Goal: Task Accomplishment & Management: Manage account settings

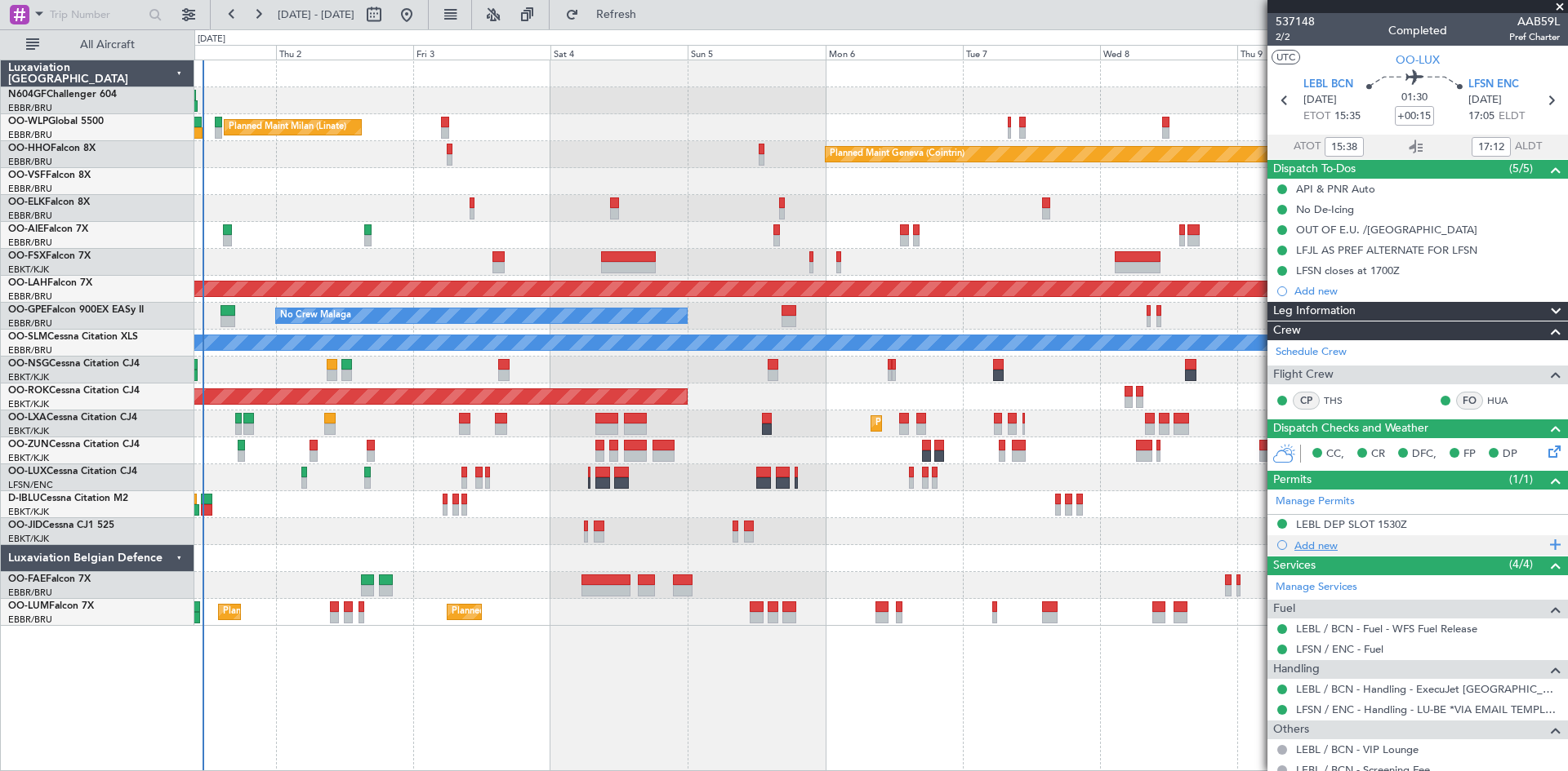
scroll to position [82, 0]
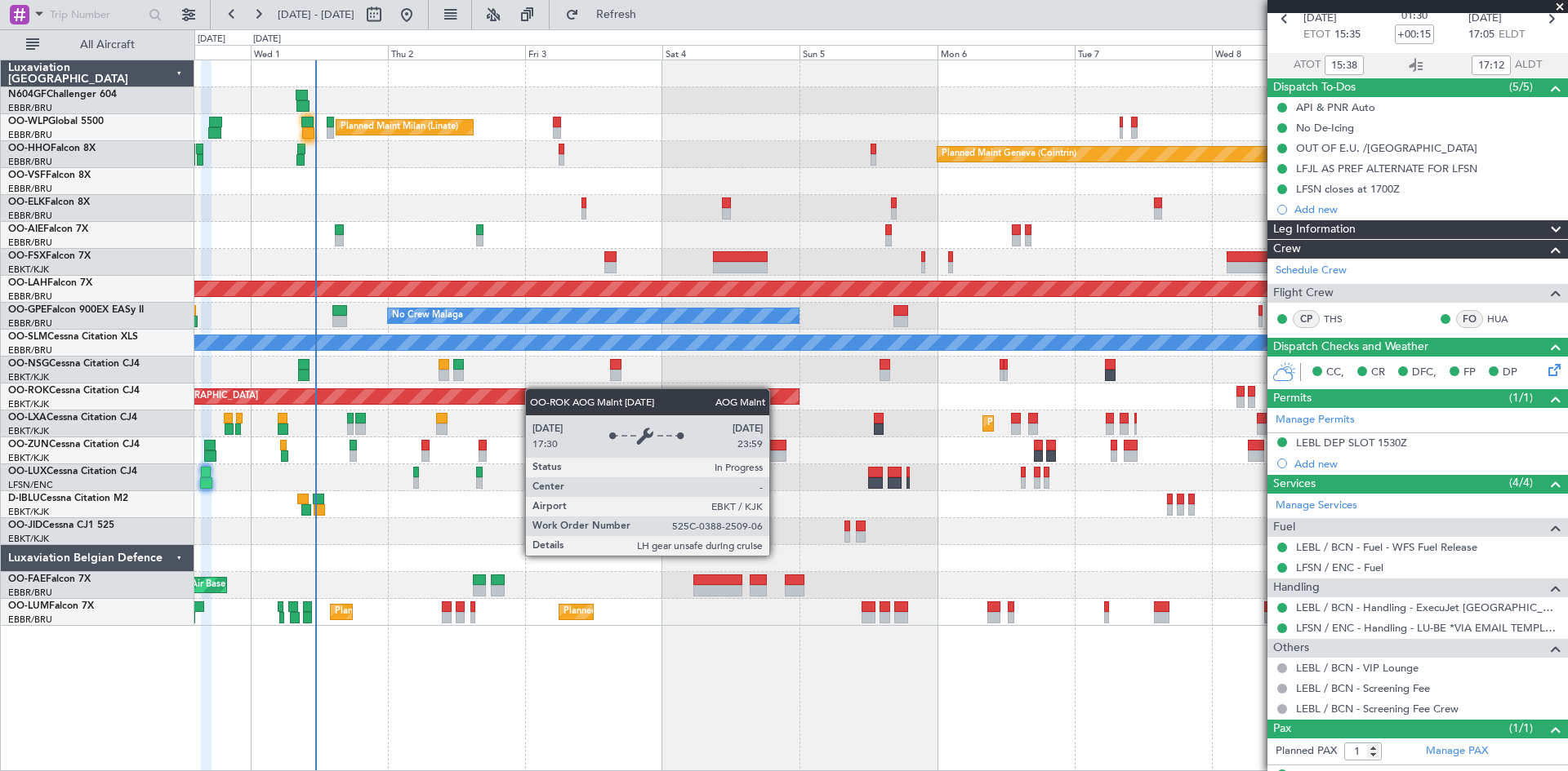
click at [588, 400] on div "Planned Maint Milan (Linate) Planned Maint Geneva ([GEOGRAPHIC_DATA]) Planned M…" at bounding box center [881, 343] width 1373 height 566
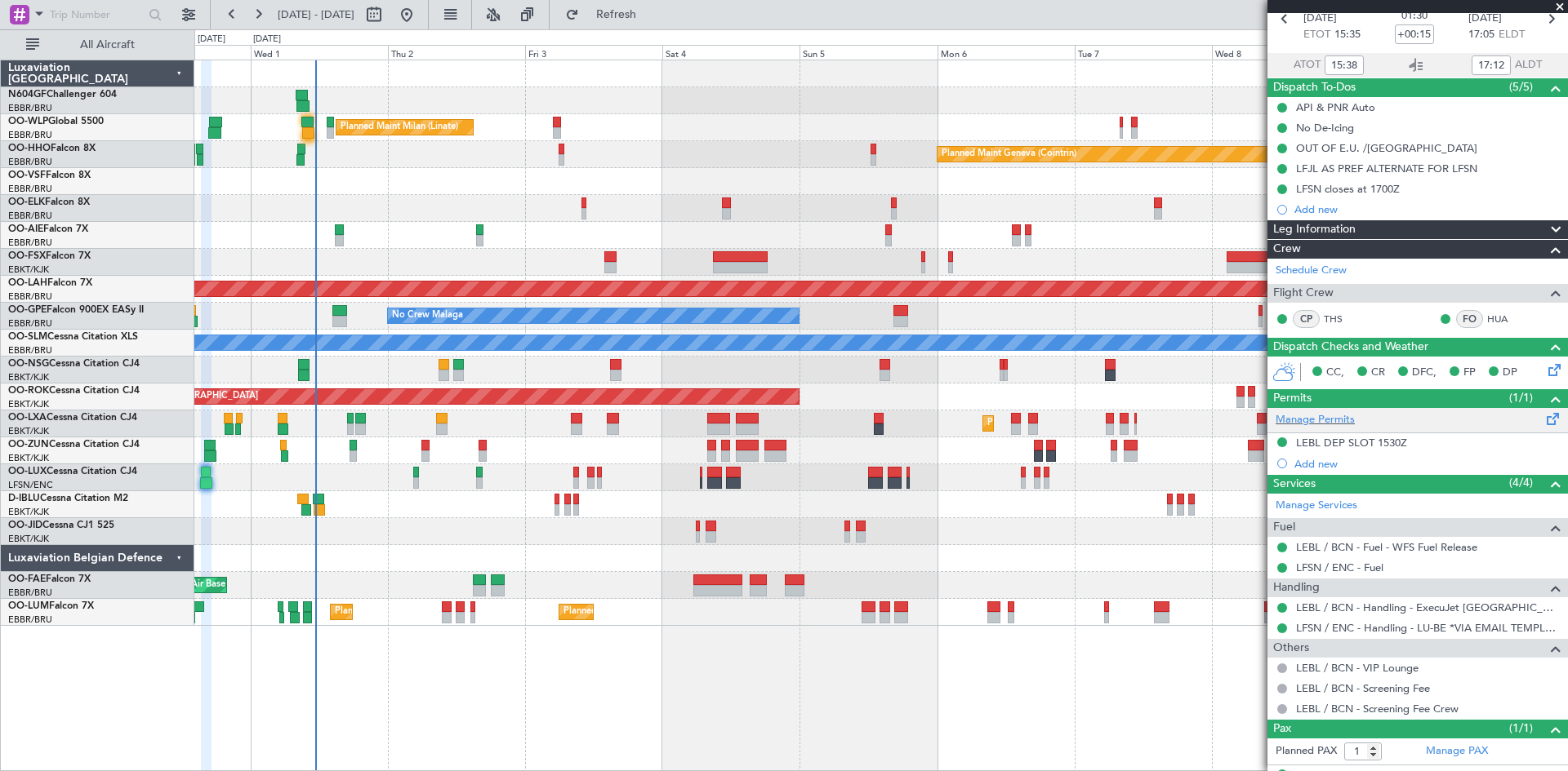
scroll to position [0, 0]
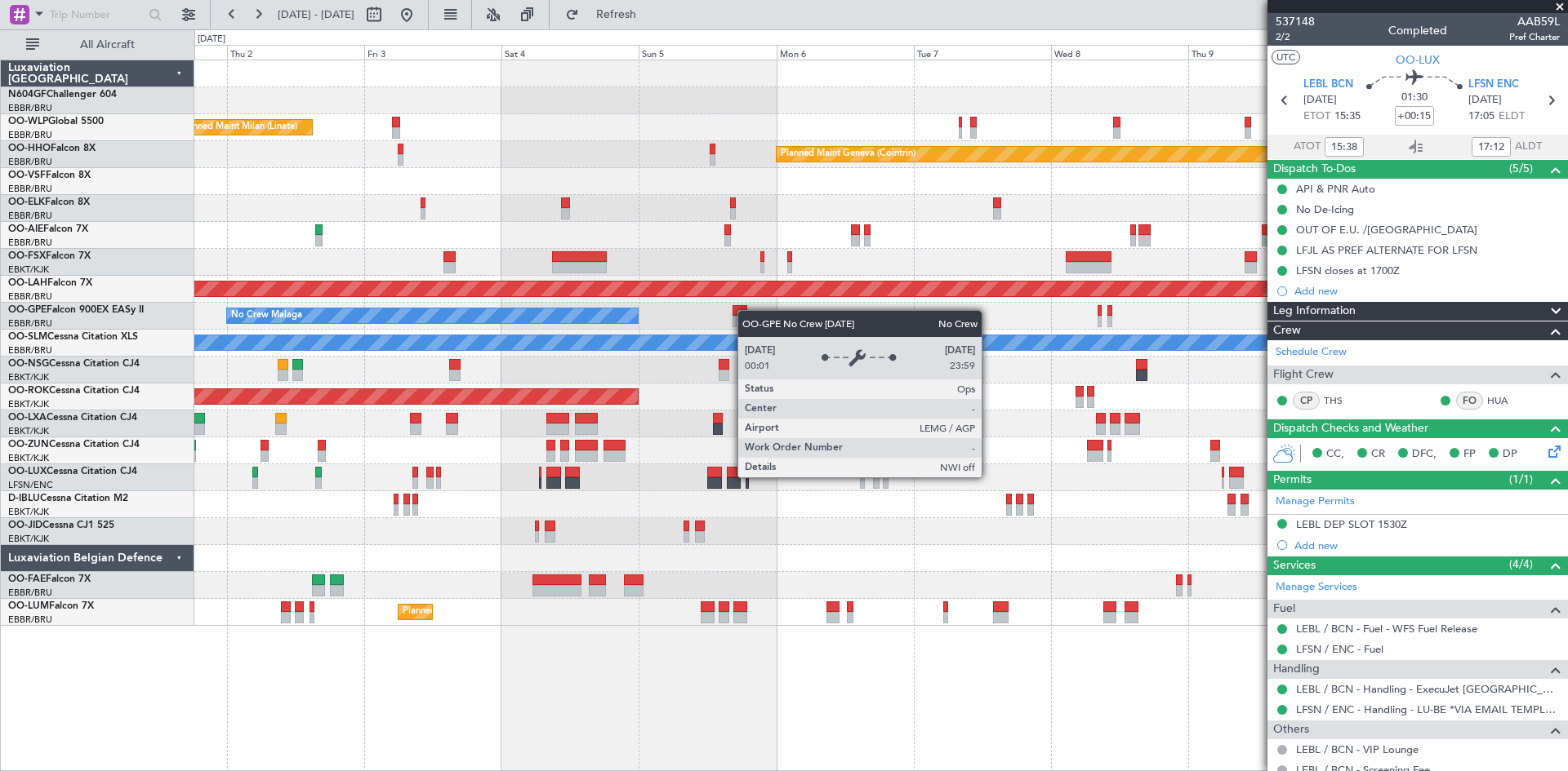
click at [592, 319] on div "No Crew Malaga No Crew [GEOGRAPHIC_DATA] (Brussels National)" at bounding box center [881, 316] width 1373 height 27
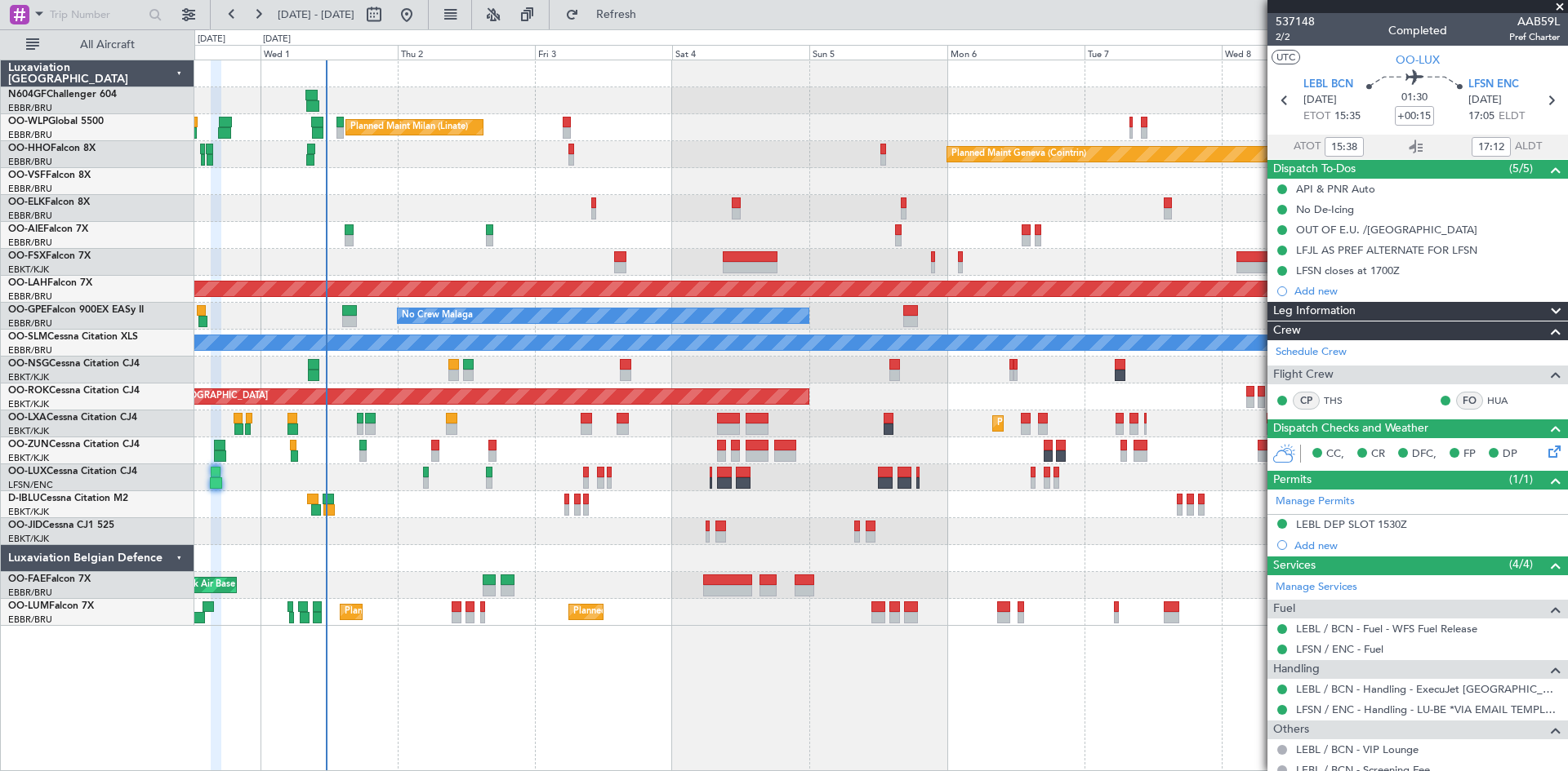
click at [812, 332] on div "Planned Maint Milan (Linate) Planned Maint Geneva ([GEOGRAPHIC_DATA]) Planned M…" at bounding box center [881, 343] width 1373 height 566
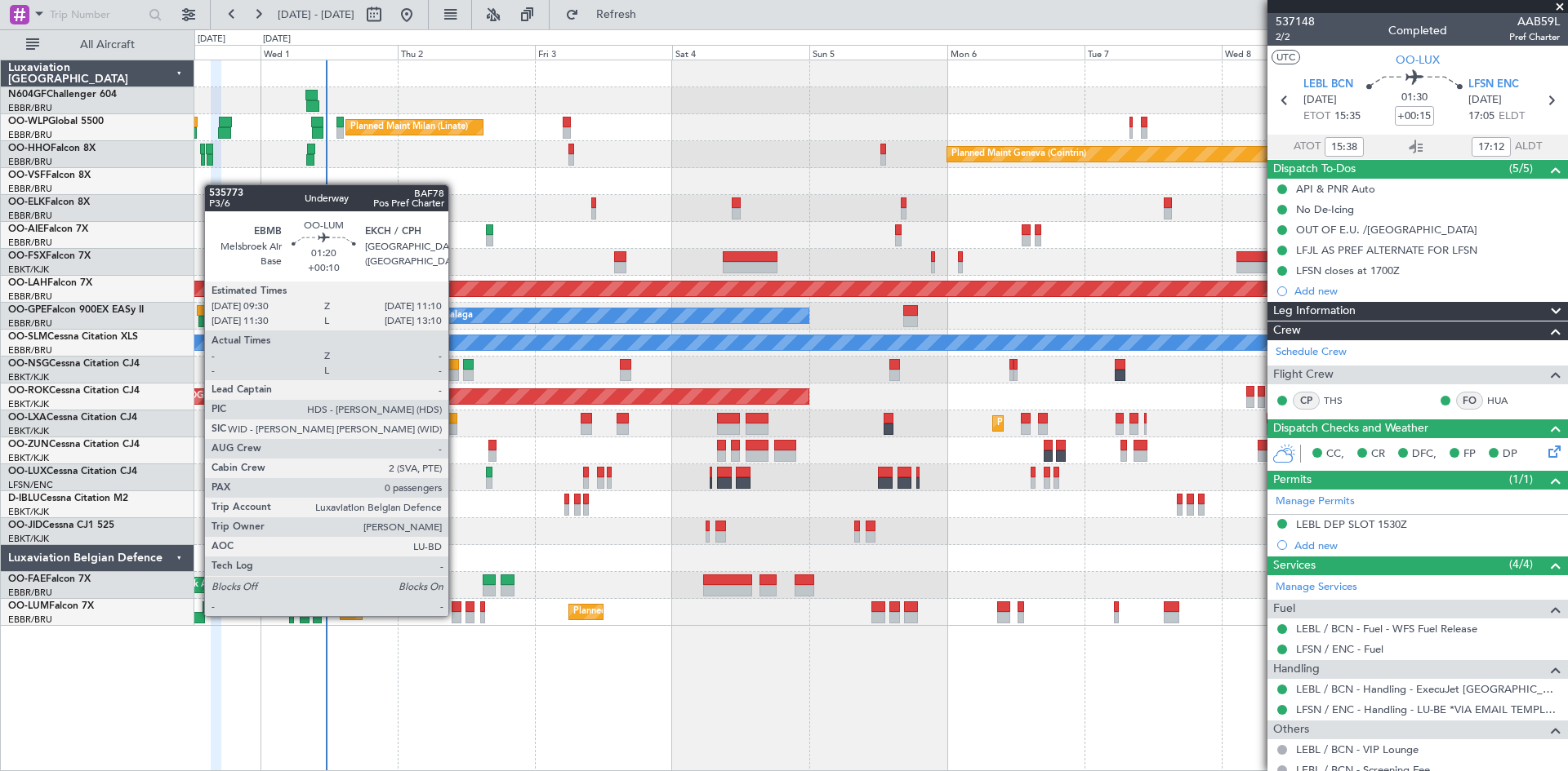
click at [456, 614] on div at bounding box center [456, 618] width 10 height 12
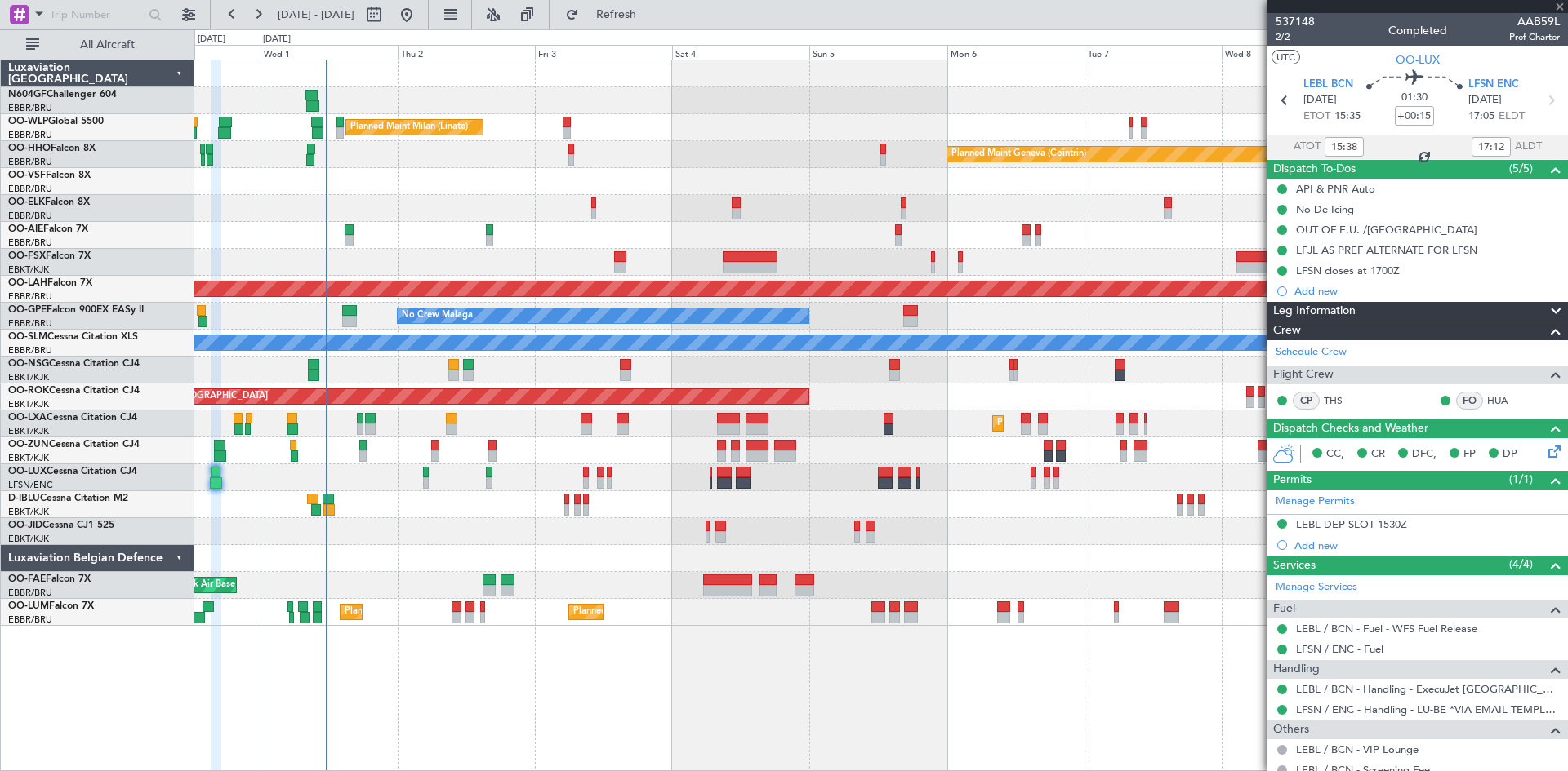
type input "+00:10"
type input "0"
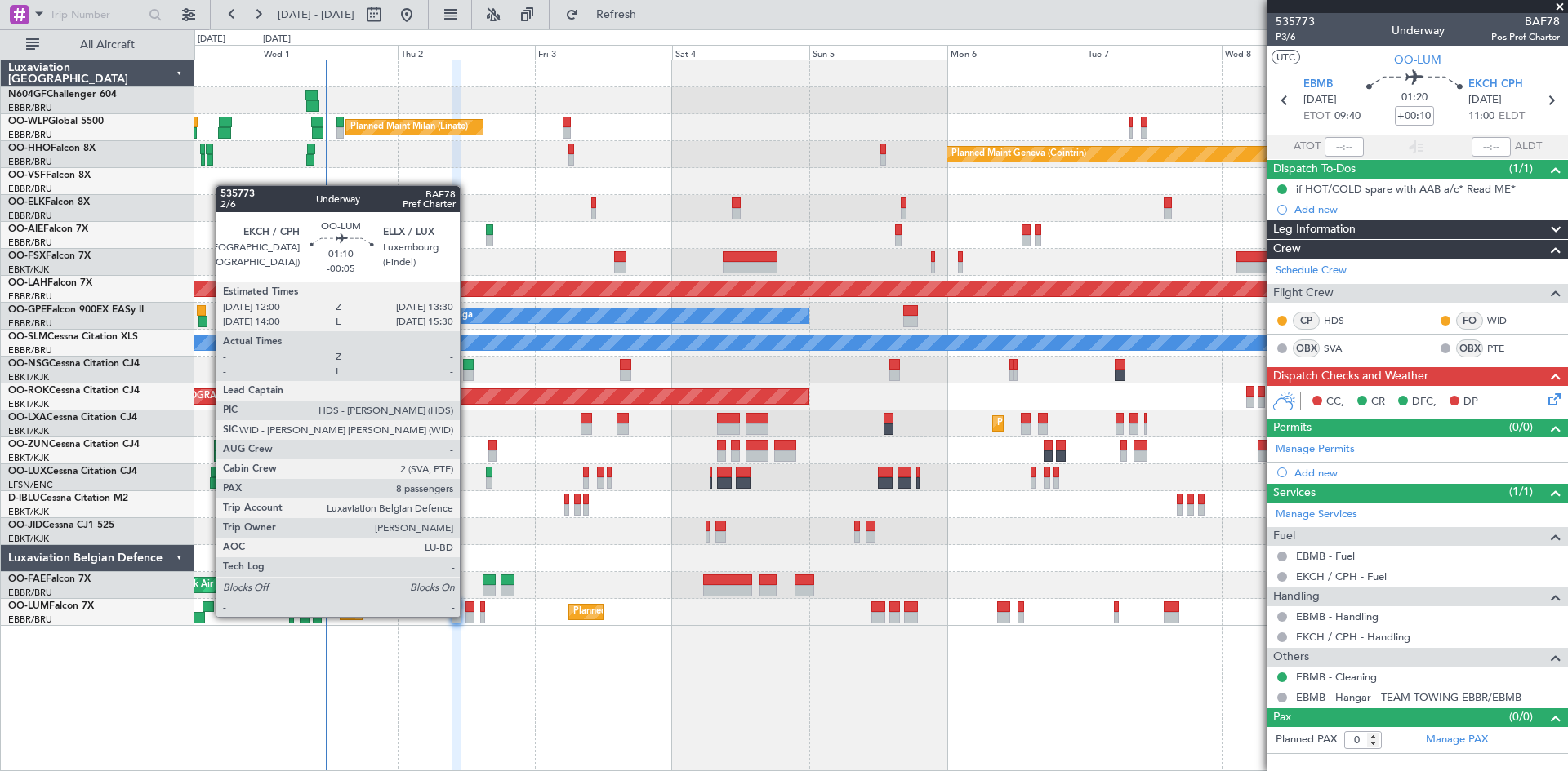
click at [467, 615] on div at bounding box center [470, 618] width 9 height 12
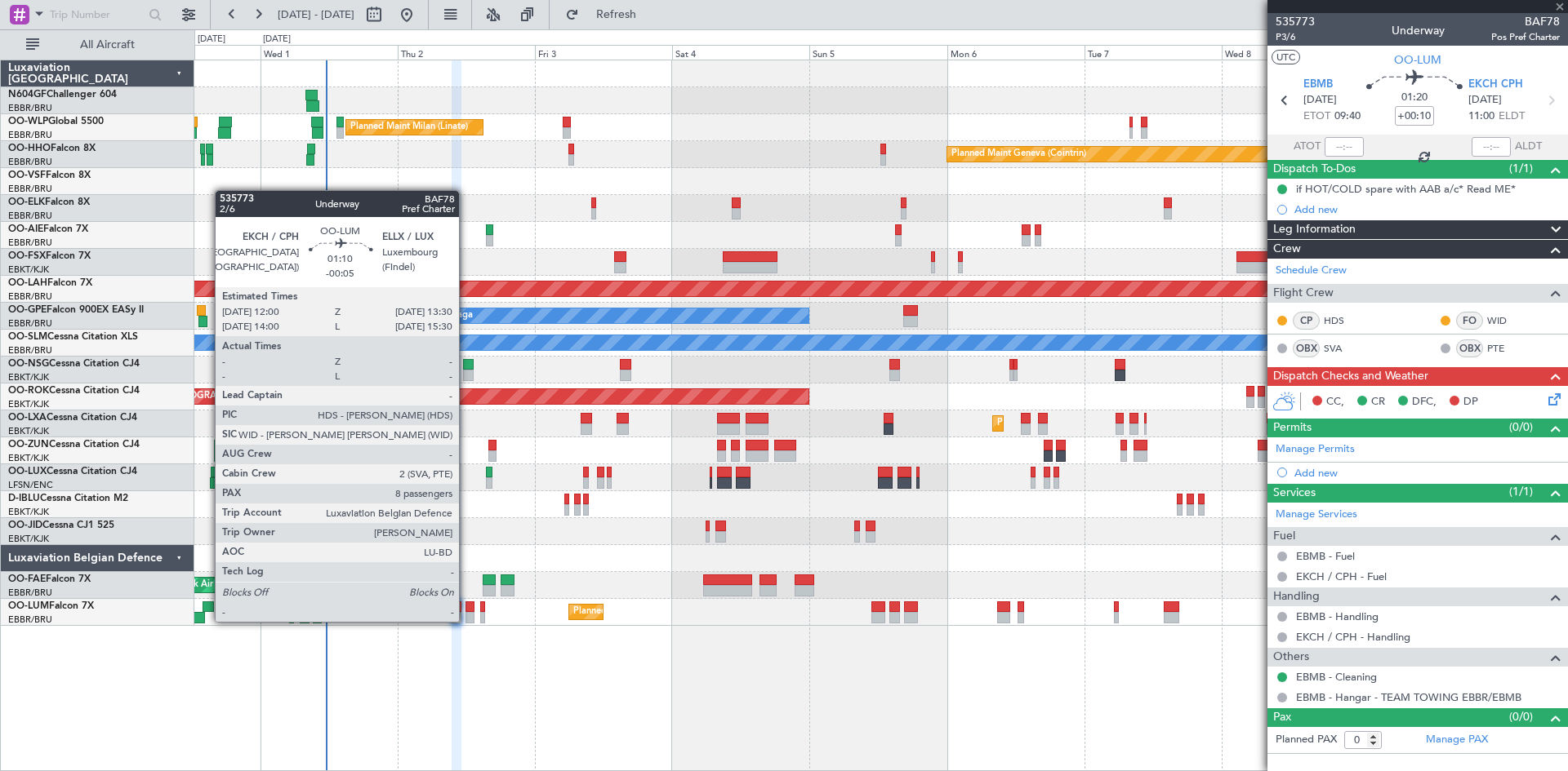
type input "-00:05"
type input "8"
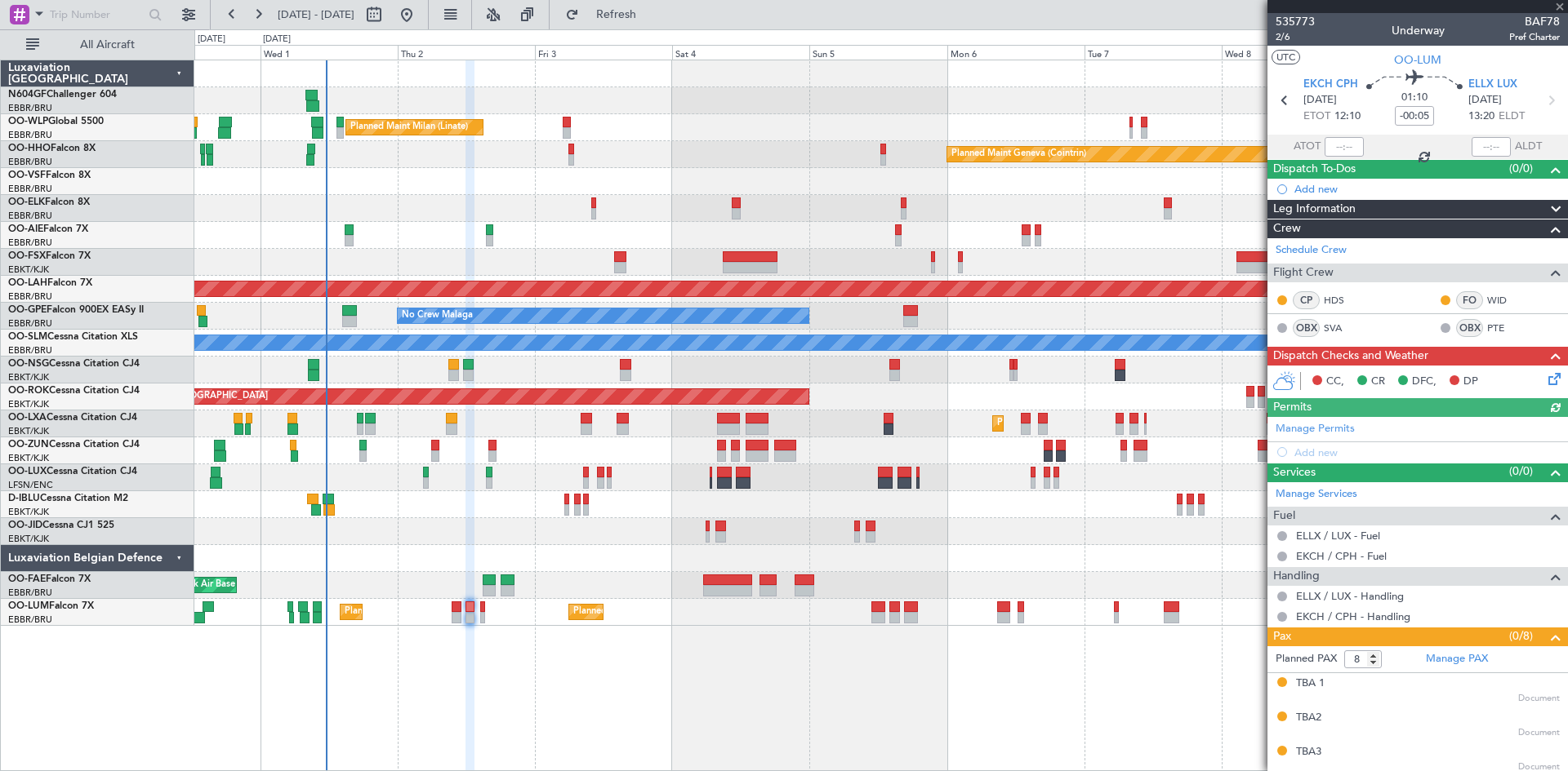
scroll to position [176, 0]
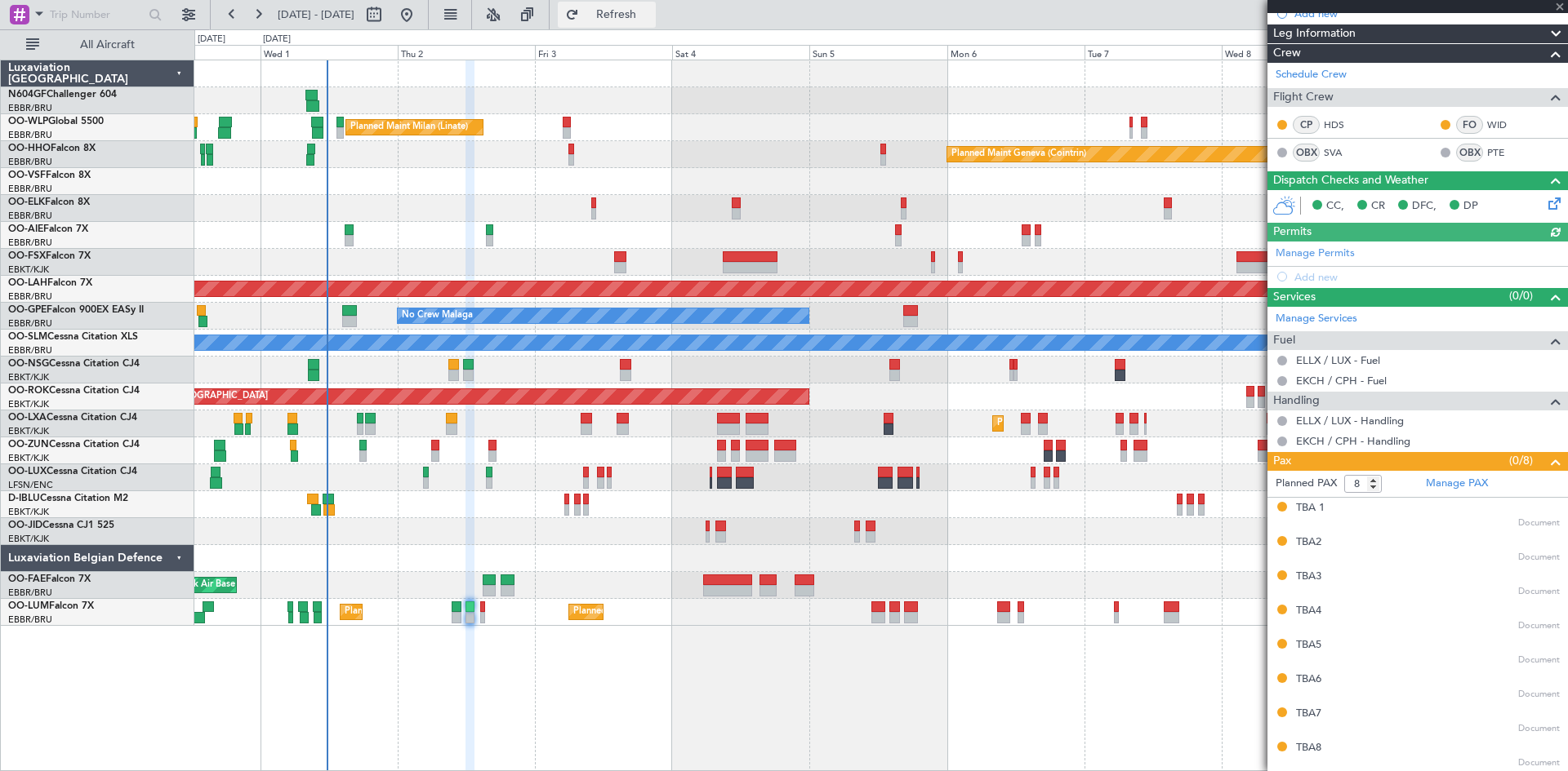
click at [651, 18] on span "Refresh" at bounding box center [616, 15] width 68 height 12
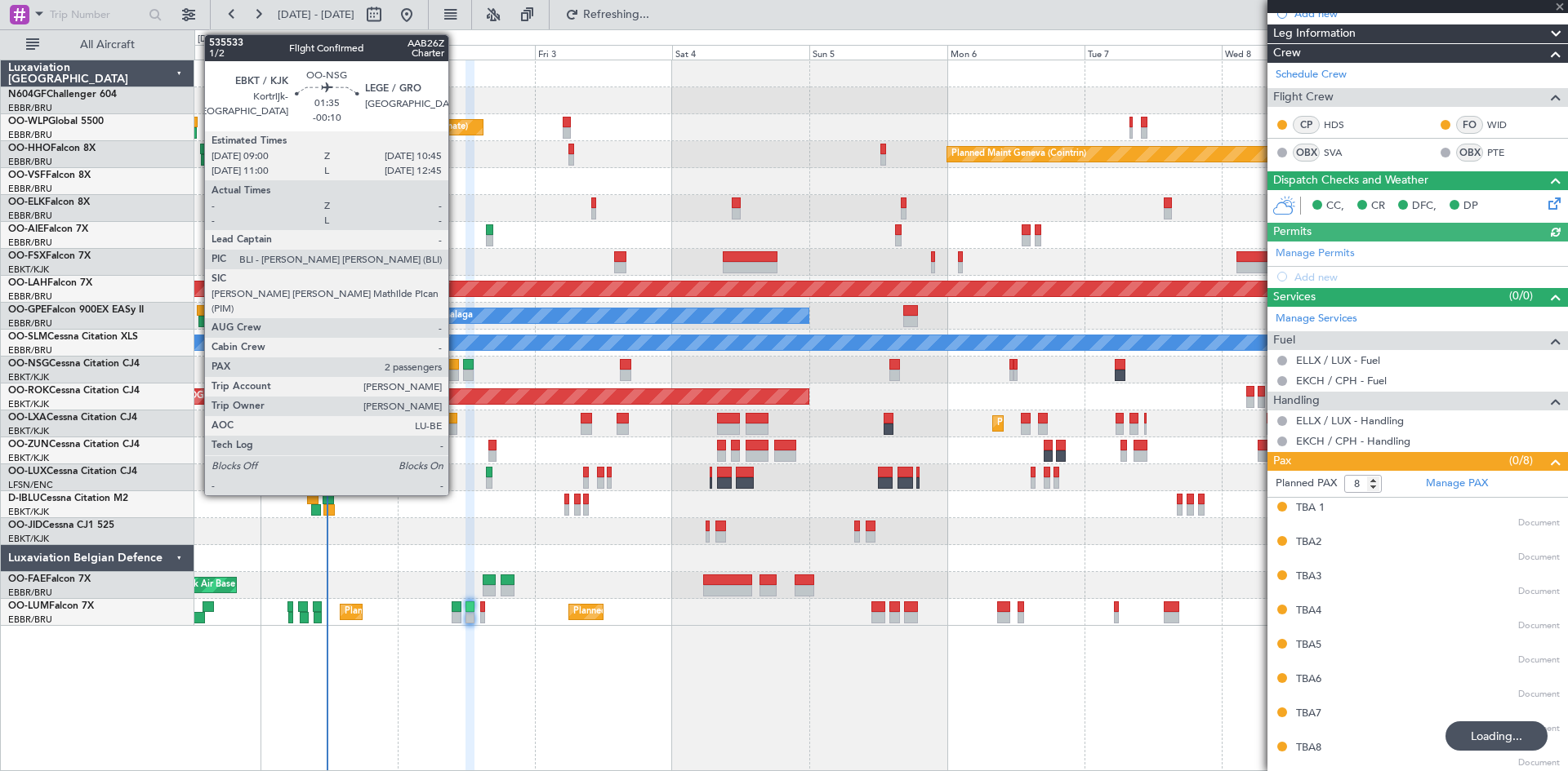
click at [455, 370] on div at bounding box center [453, 375] width 11 height 12
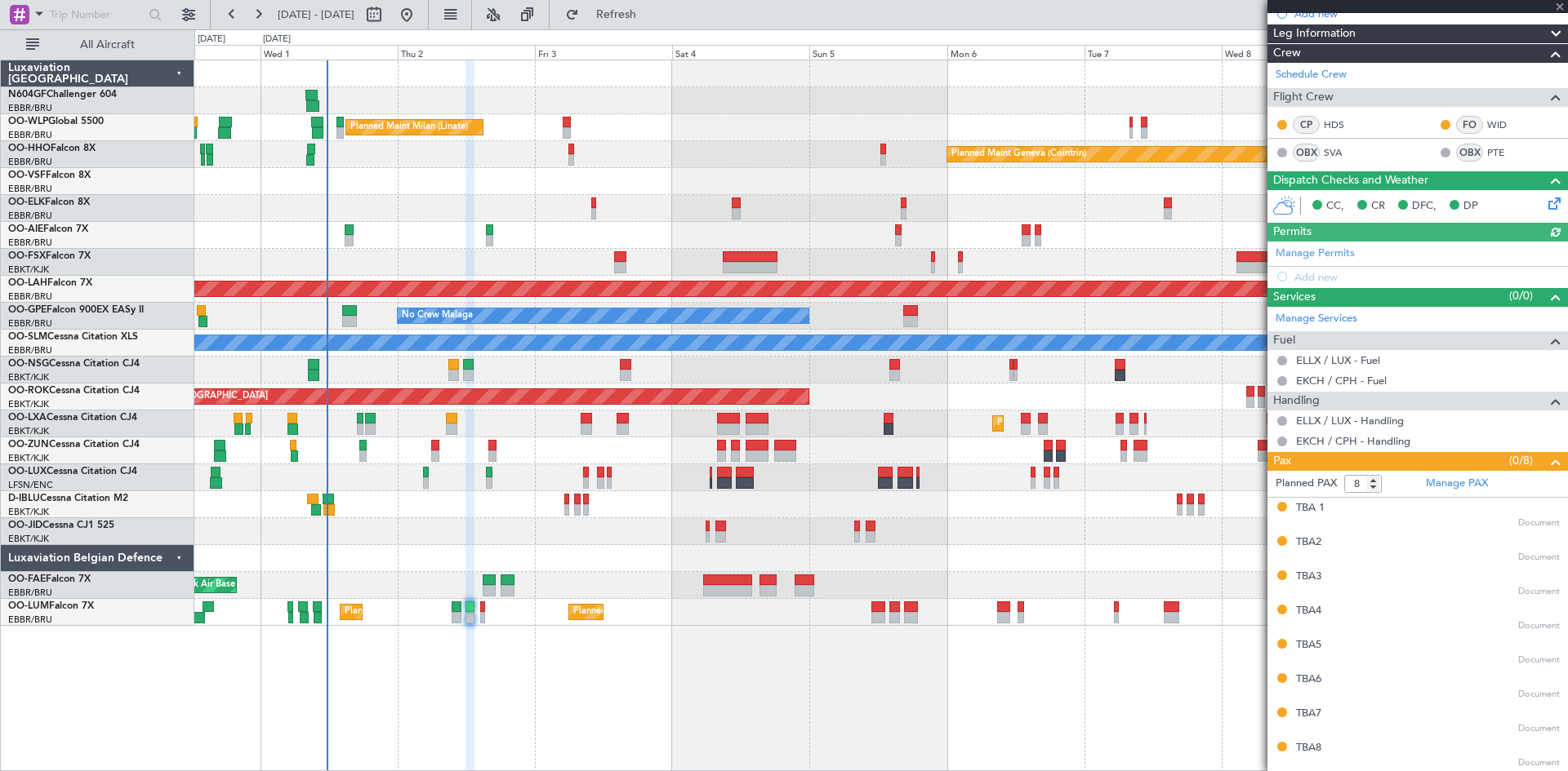
type input "-00:10"
type input "2"
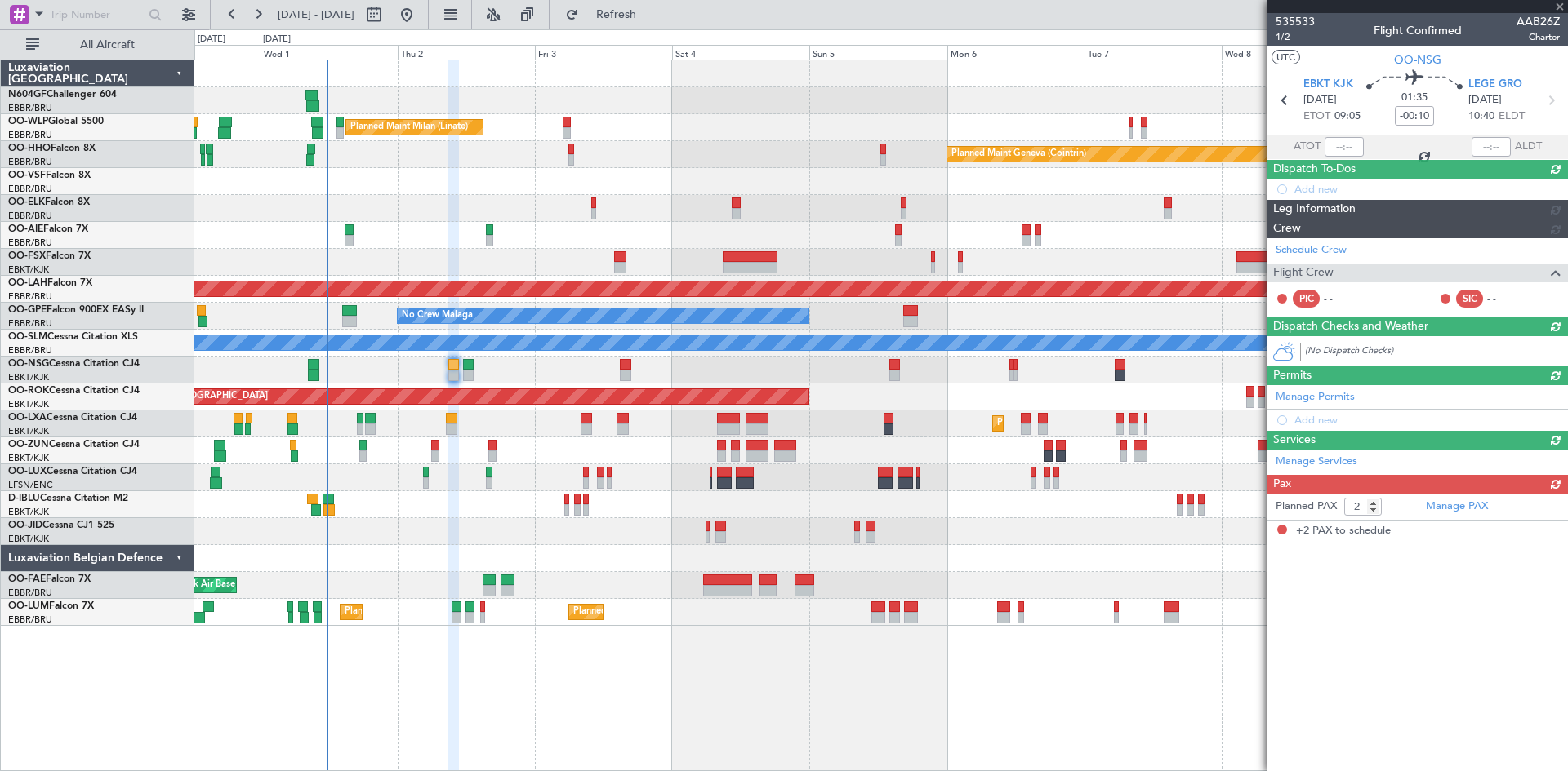
scroll to position [0, 0]
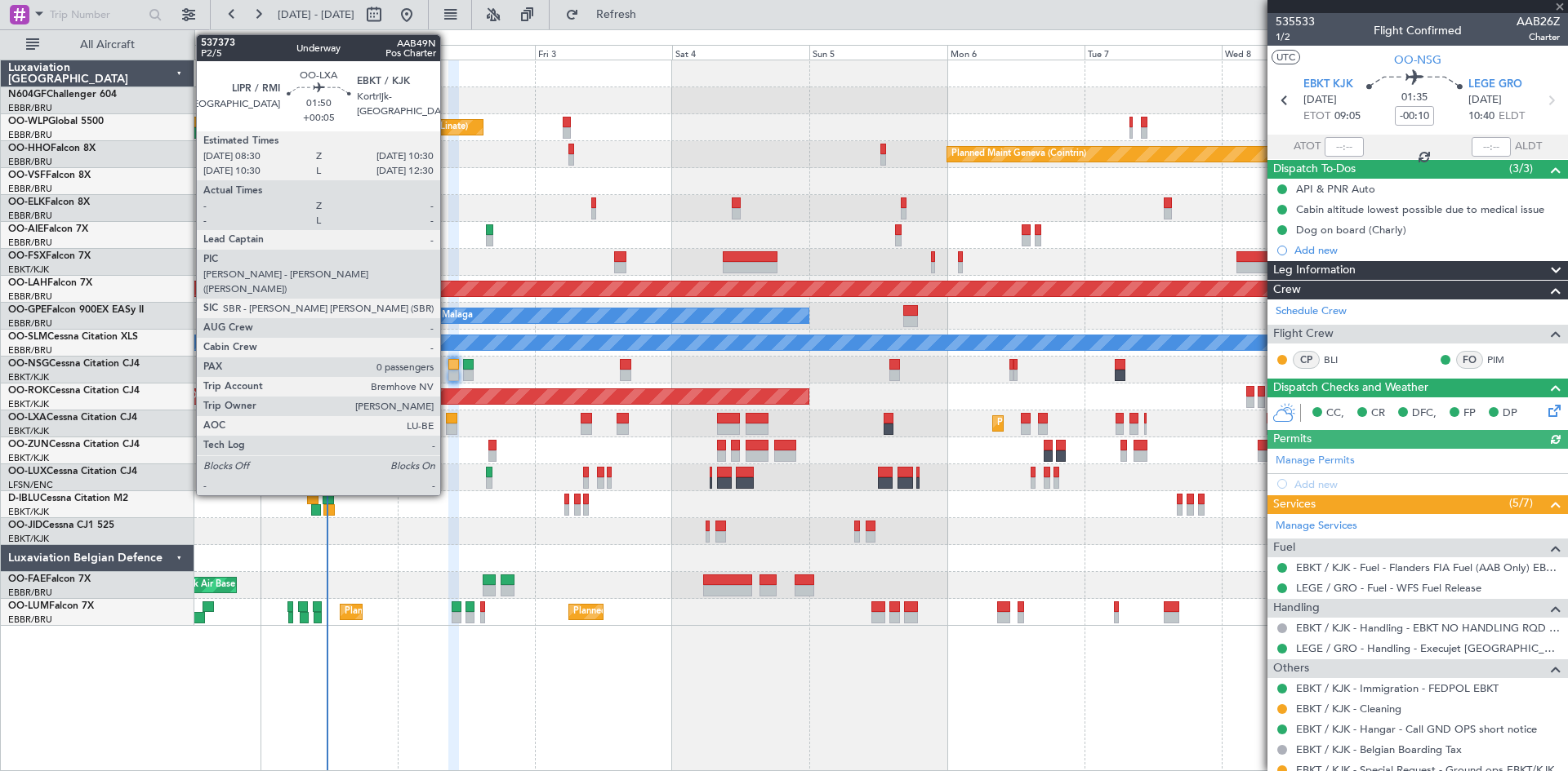
click at [447, 421] on div at bounding box center [452, 419] width 13 height 12
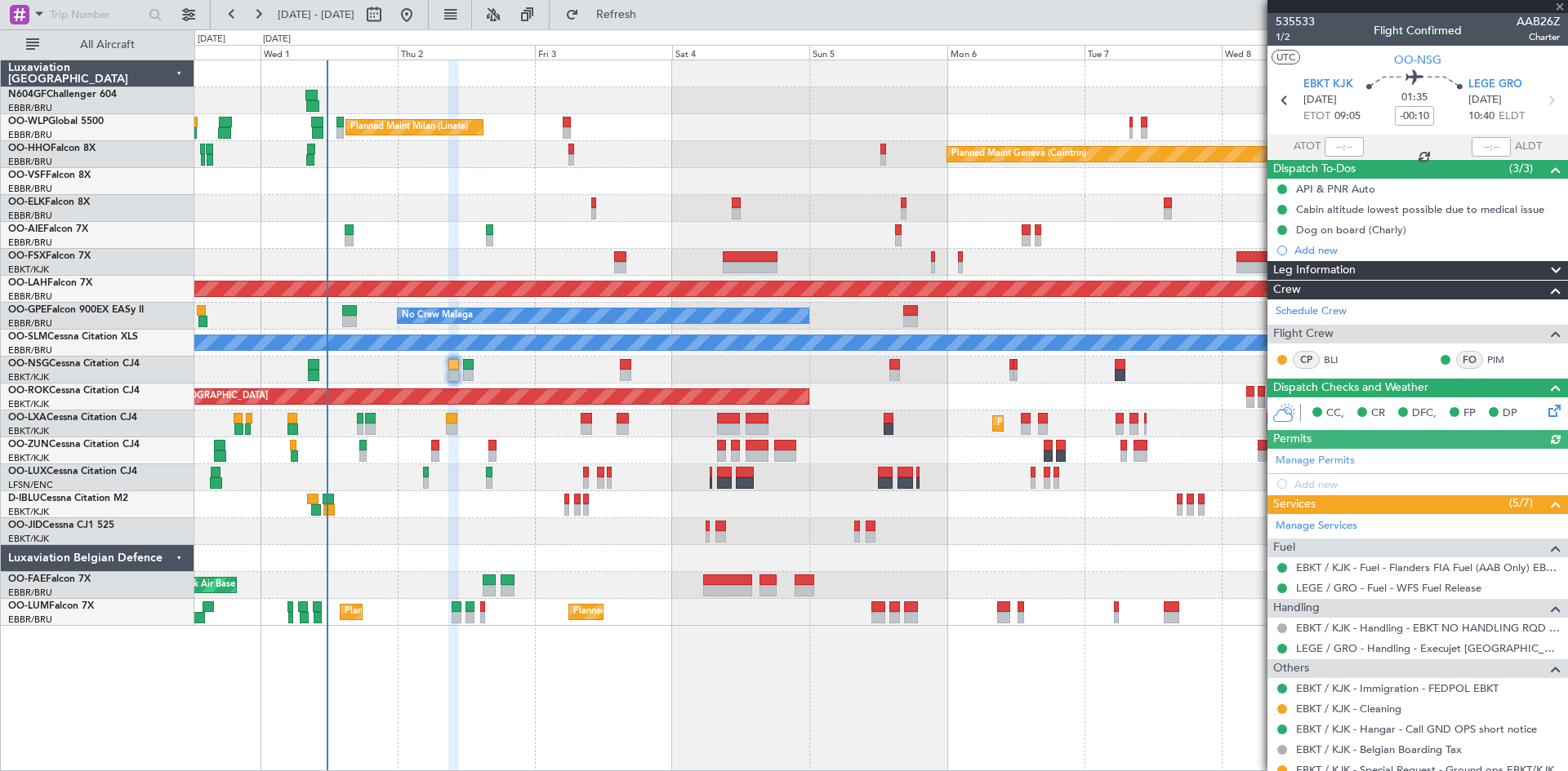
type input "+00:05"
type input "0"
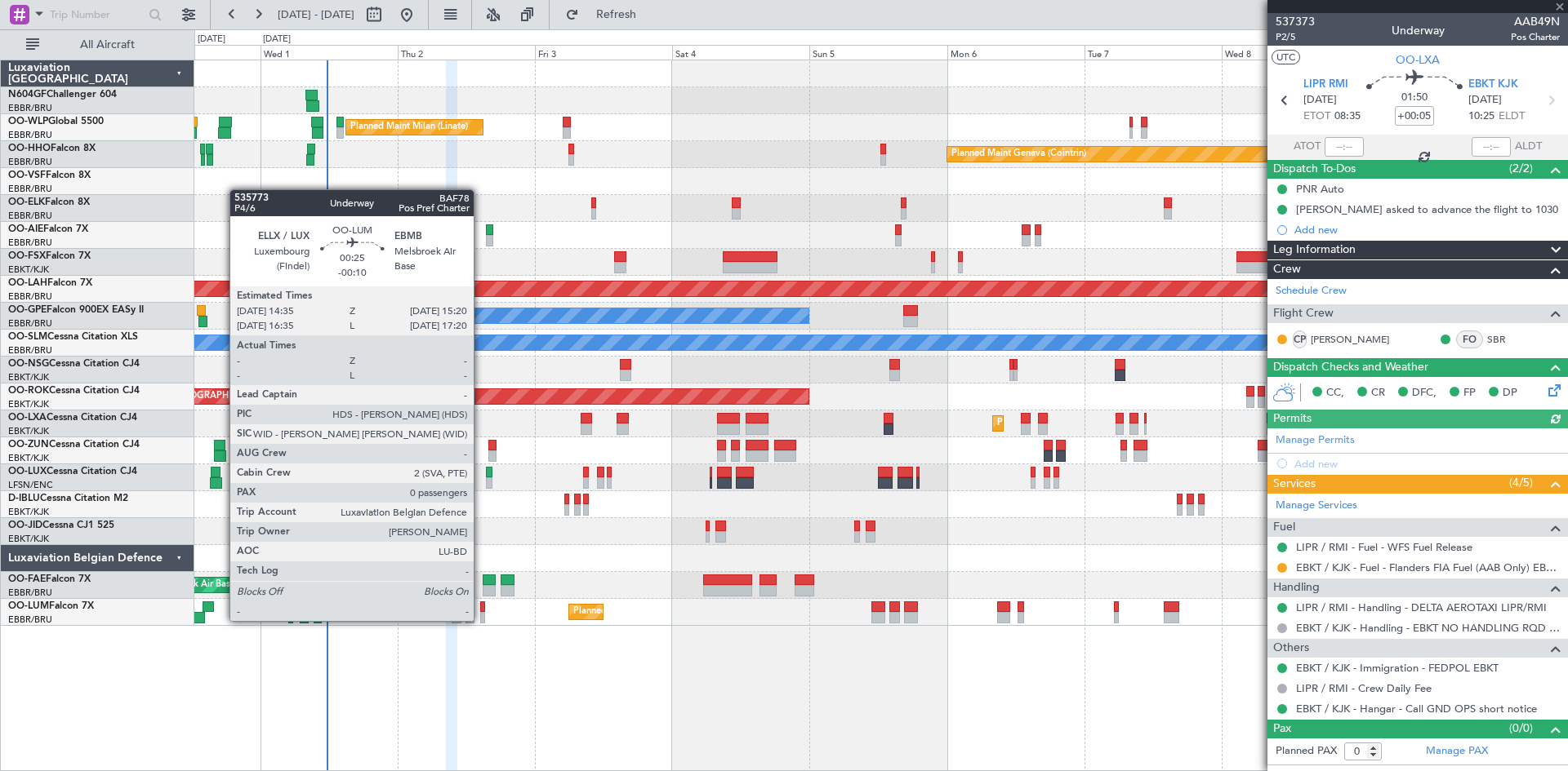
click at [482, 619] on div at bounding box center [483, 618] width 5 height 12
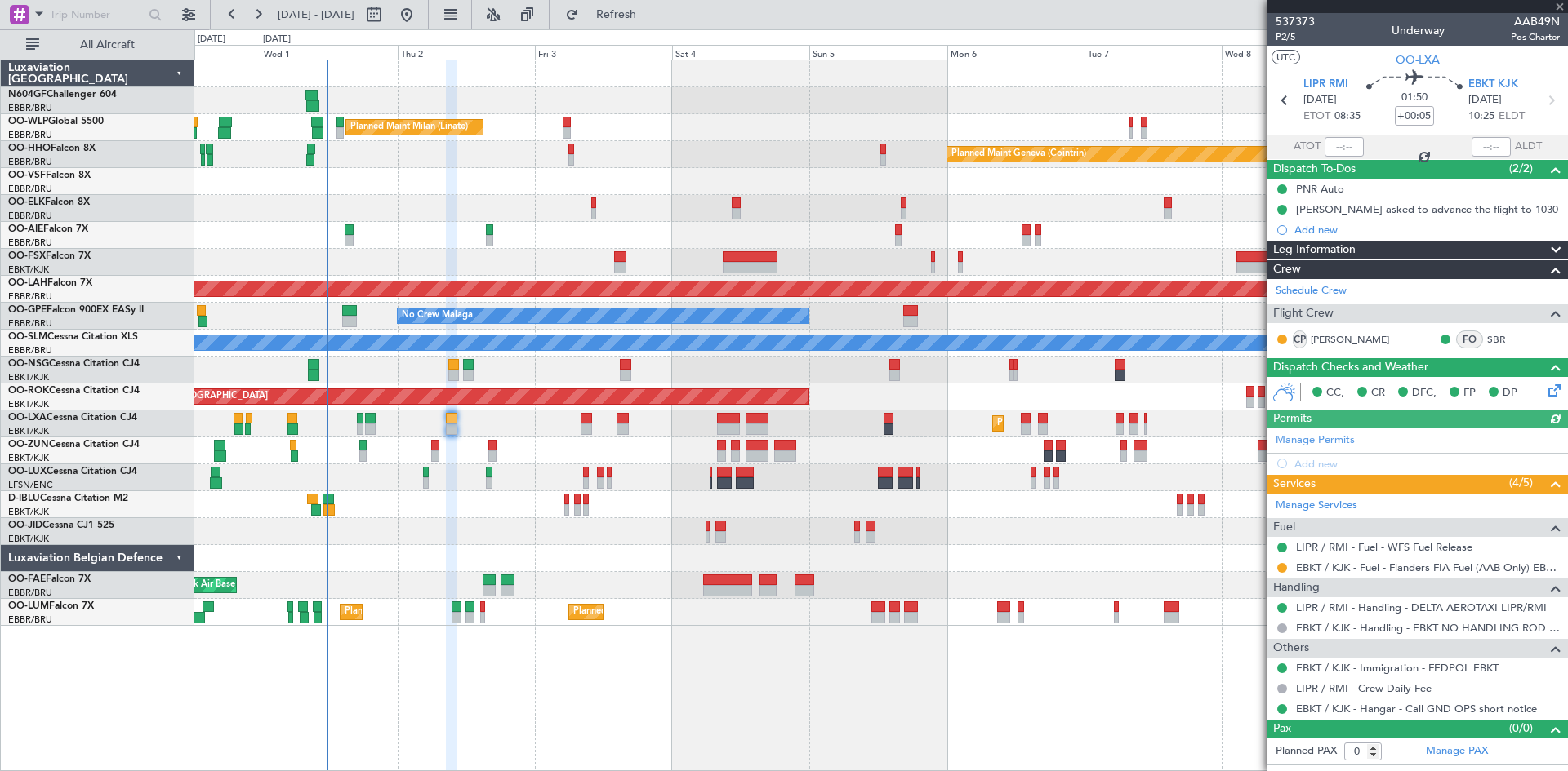
type input "-00:10"
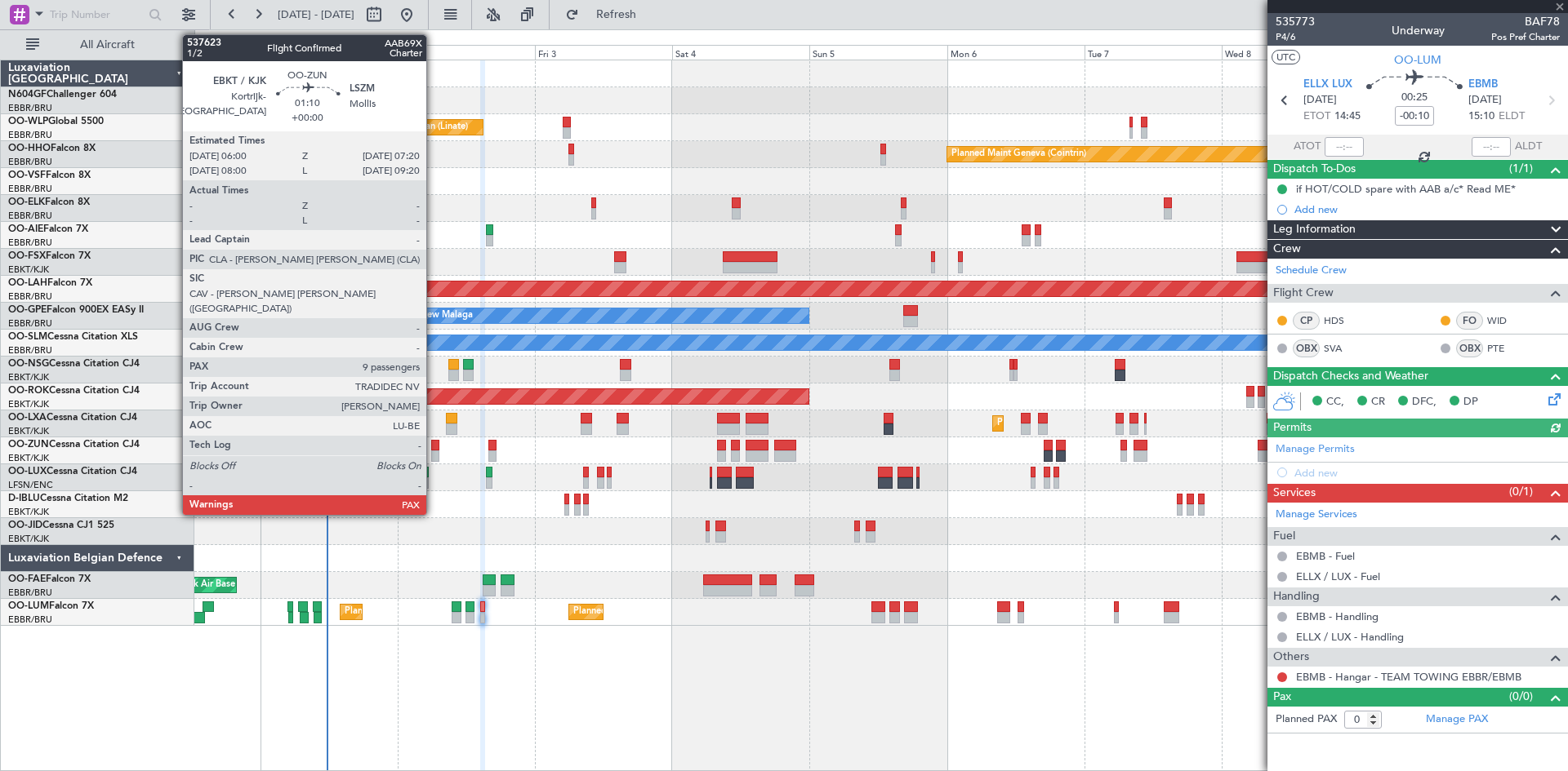
click at [433, 455] on div at bounding box center [435, 456] width 8 height 12
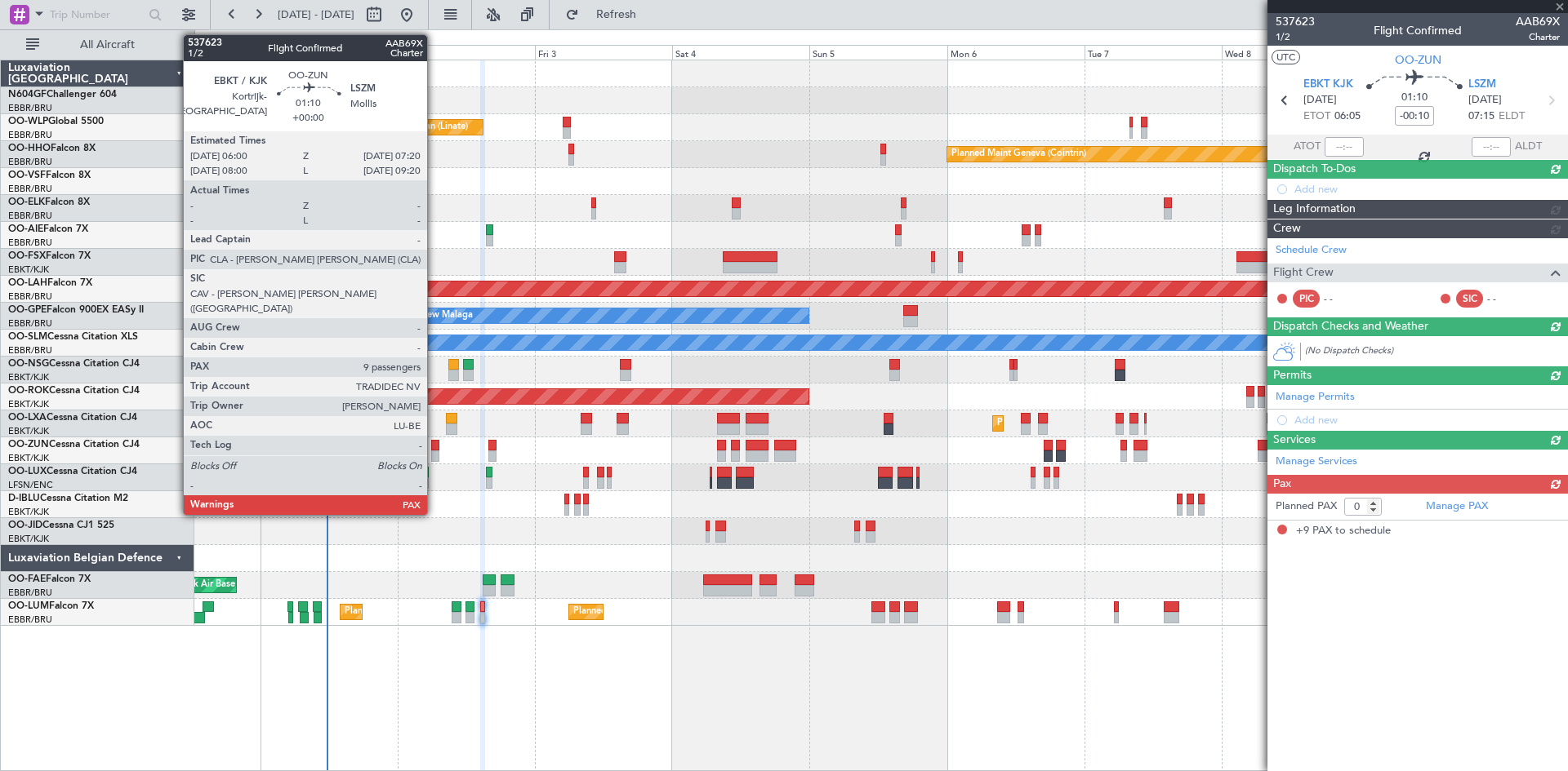
type input "9"
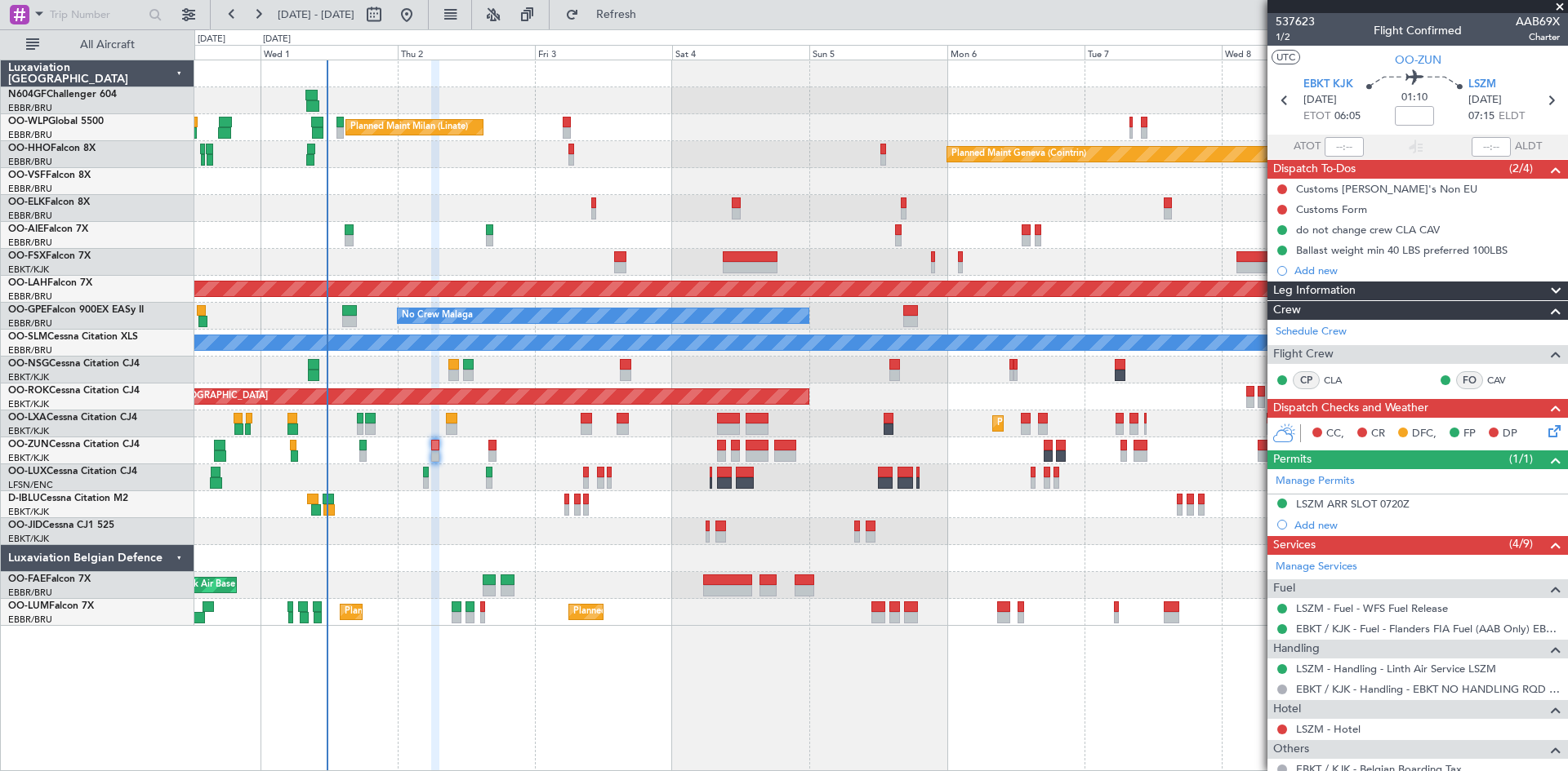
click at [1545, 433] on icon at bounding box center [1552, 428] width 13 height 13
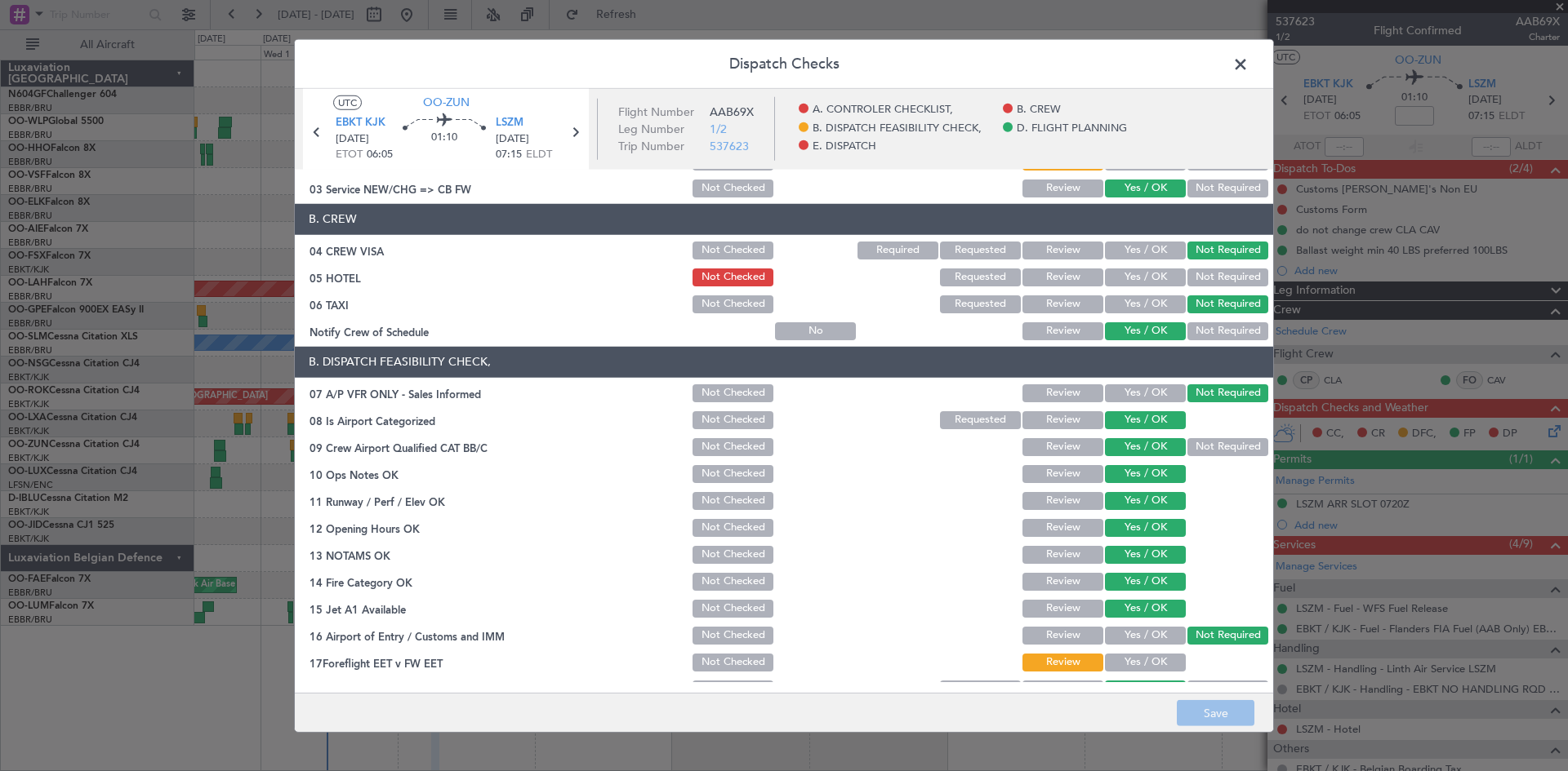
scroll to position [163, 0]
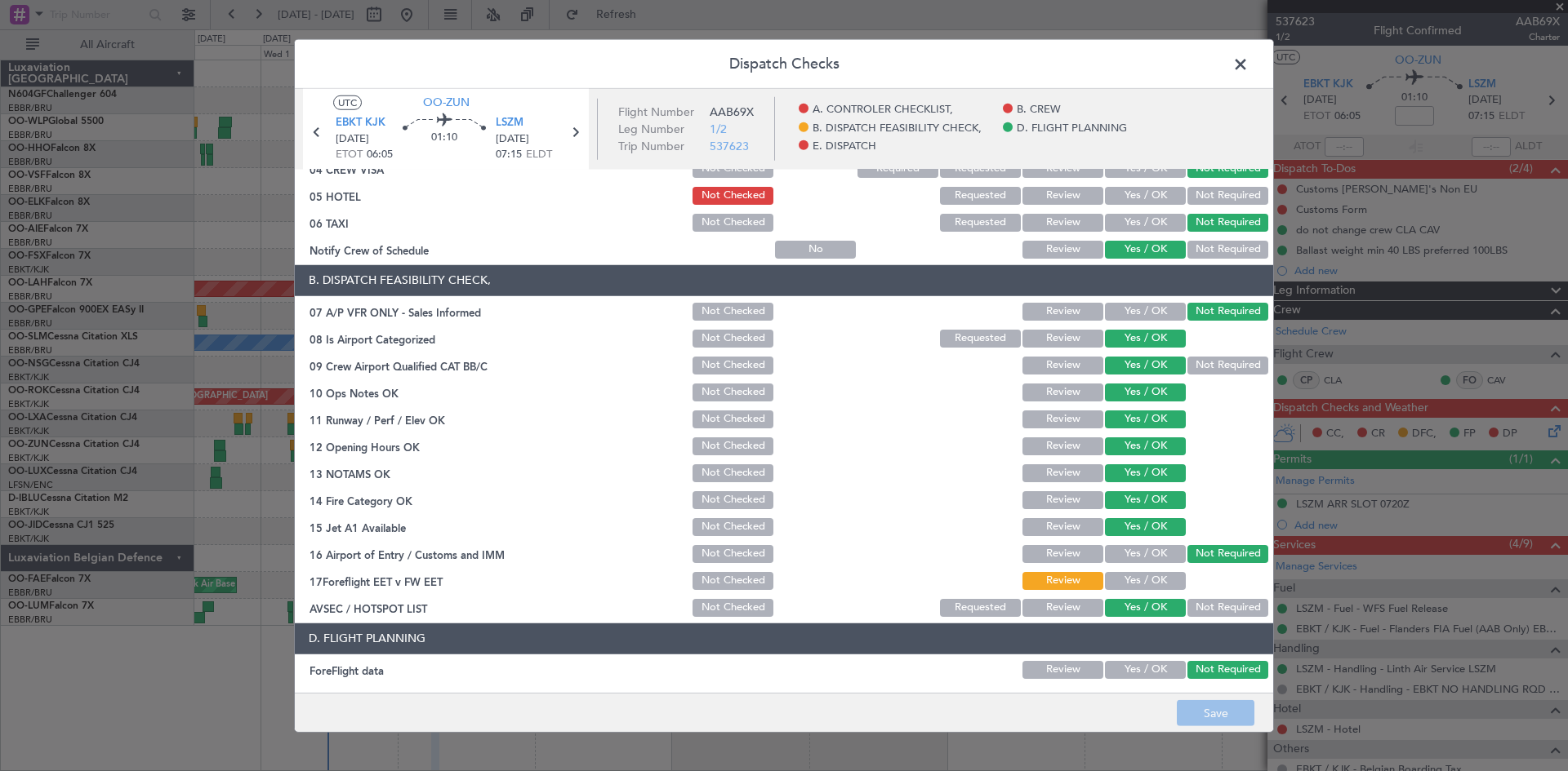
click at [1249, 60] on span at bounding box center [1249, 67] width 0 height 33
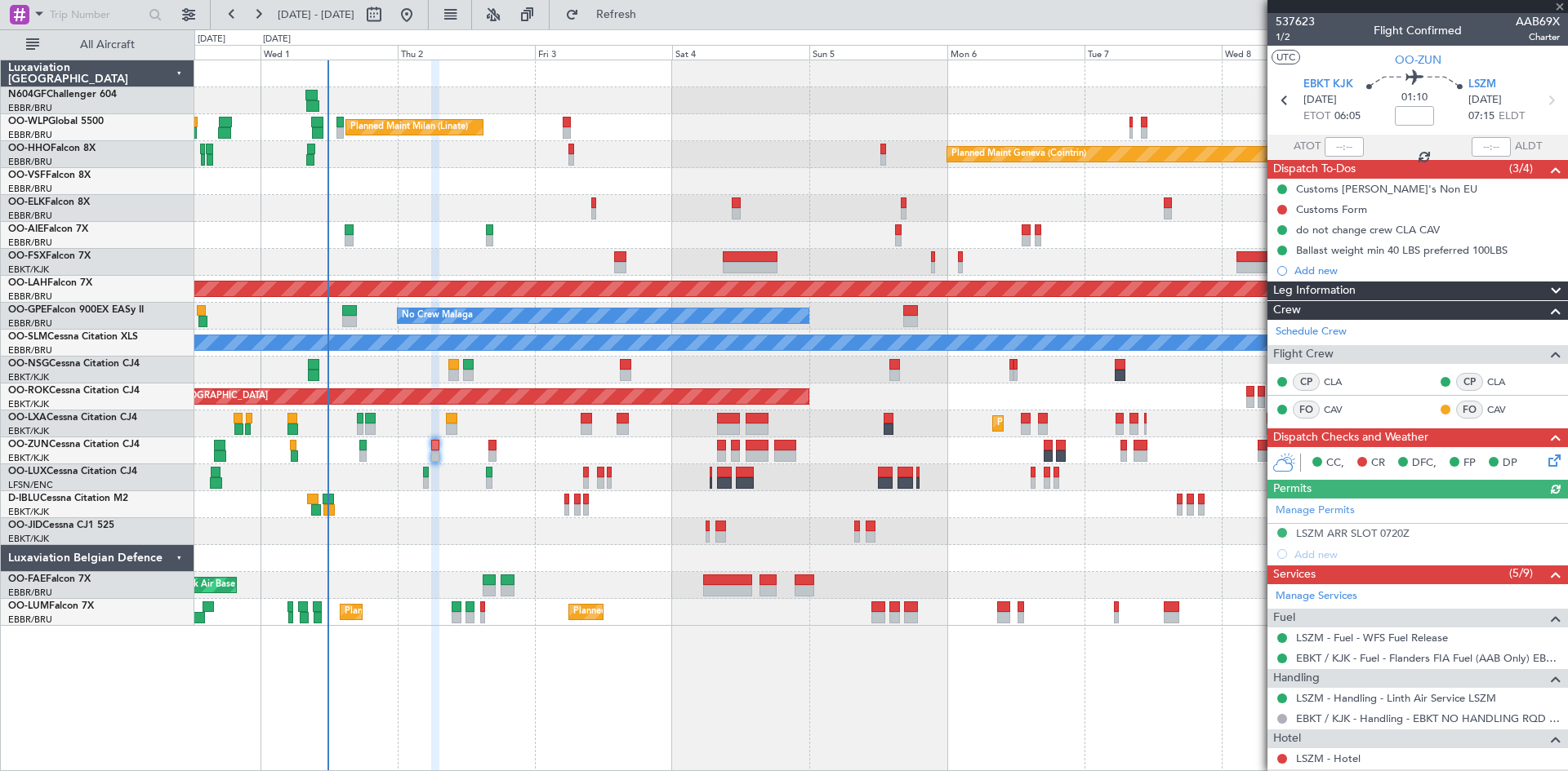
type input "-00:15"
